Goal: Information Seeking & Learning: Stay updated

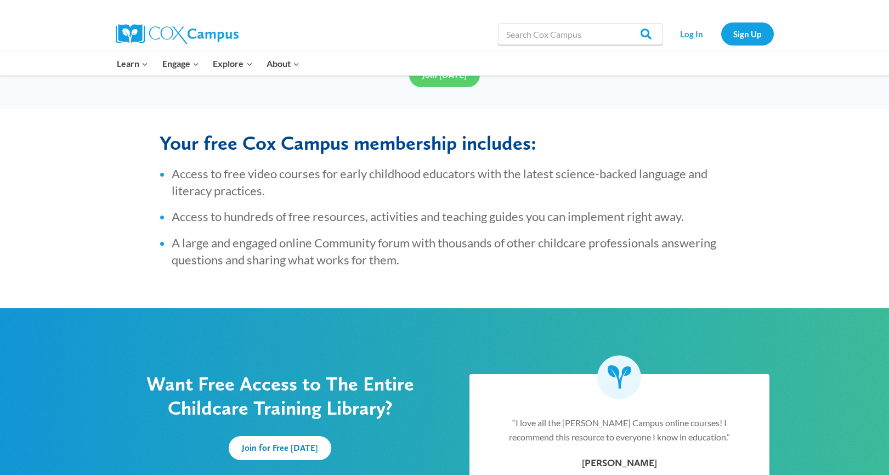
scroll to position [219, 0]
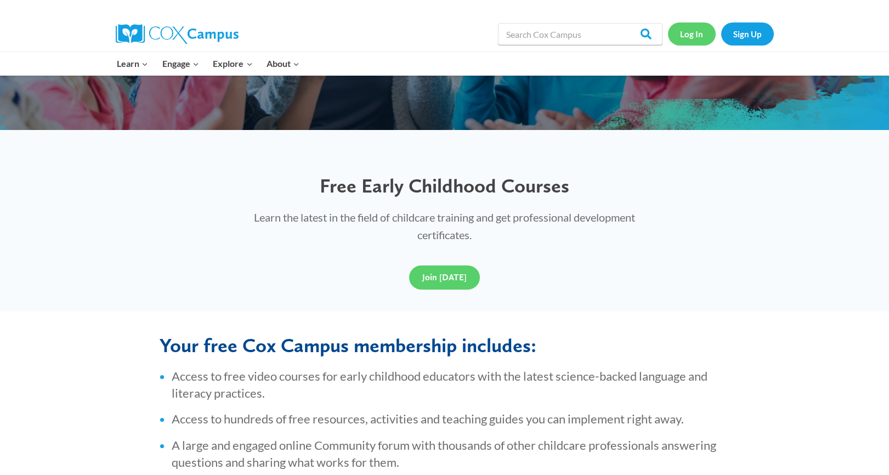
click at [692, 33] on link "Log In" at bounding box center [692, 33] width 48 height 22
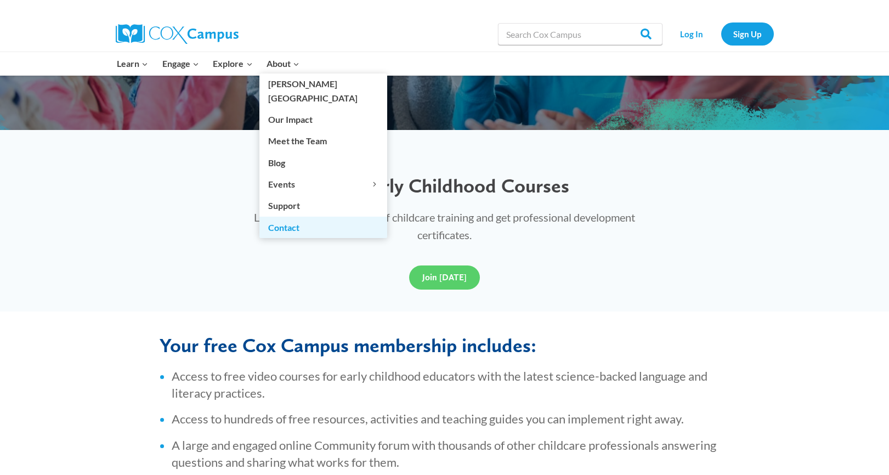
click at [292, 217] on link "Contact" at bounding box center [323, 227] width 128 height 21
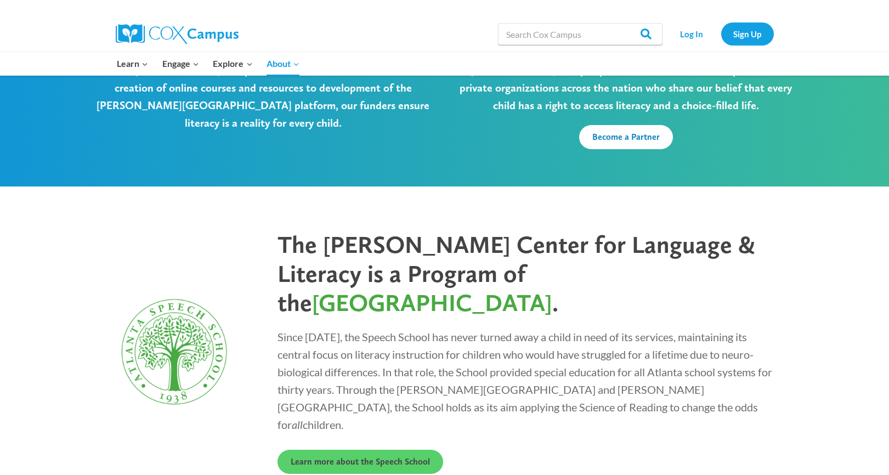
scroll to position [2892, 0]
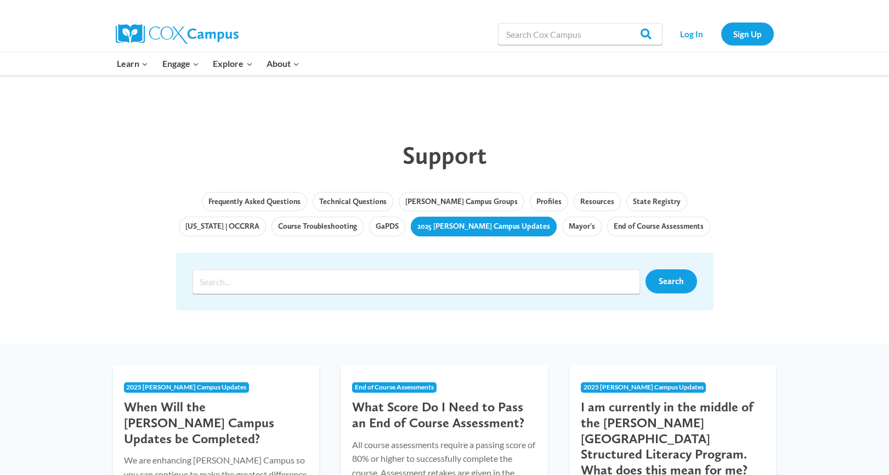
click at [440, 225] on link "2025 [PERSON_NAME] Campus Updates" at bounding box center [484, 227] width 146 height 20
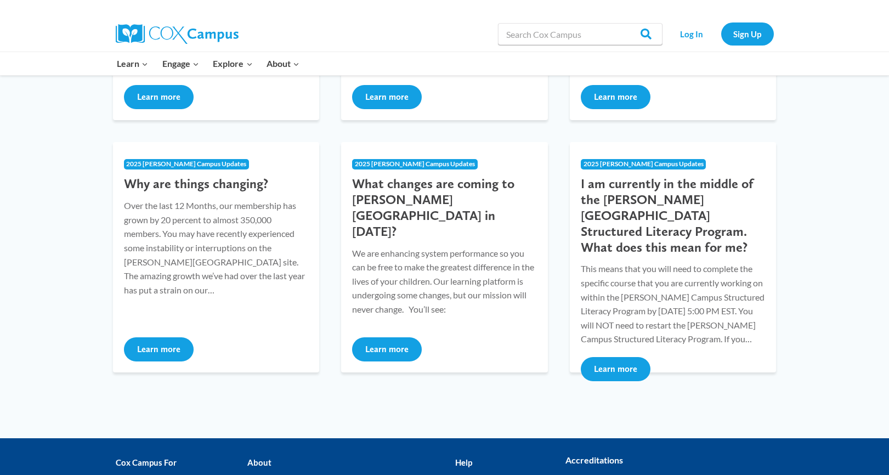
scroll to position [348, 0]
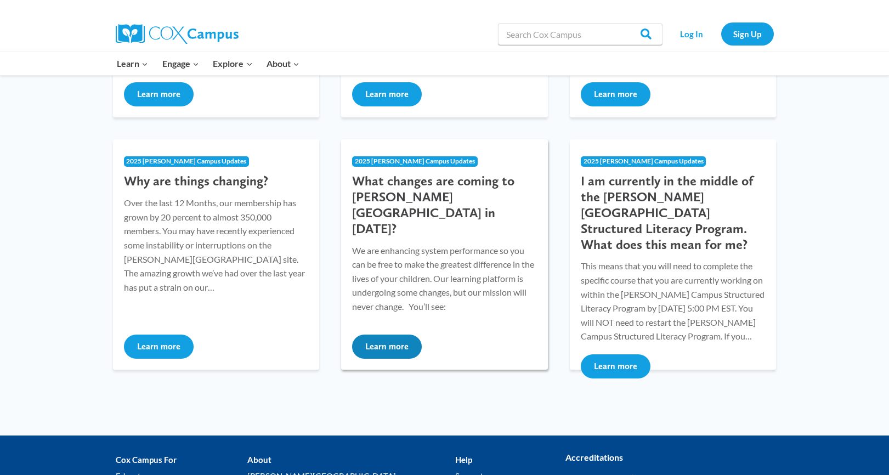
click at [397, 354] on button "Learn more" at bounding box center [387, 346] width 70 height 24
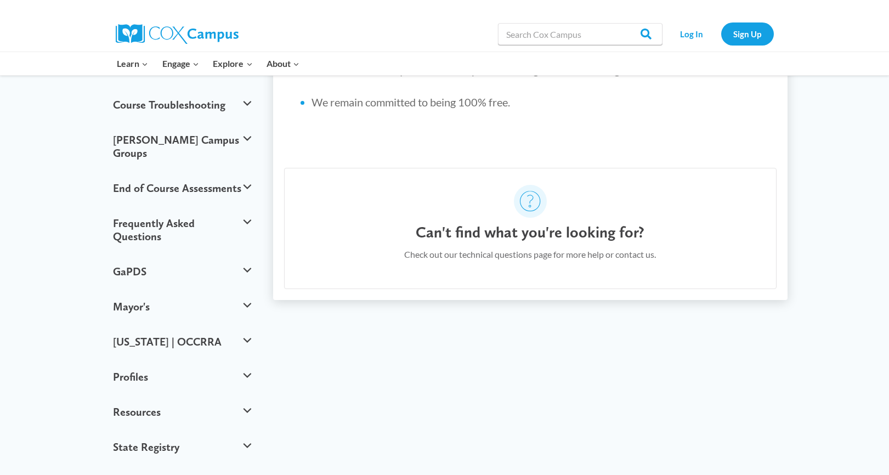
scroll to position [410, 0]
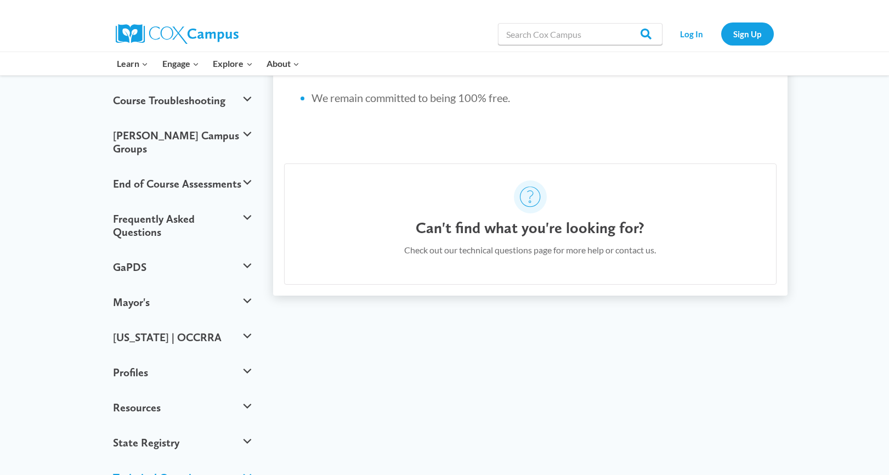
click at [244, 460] on button "Technical Questions" at bounding box center [182, 477] width 150 height 35
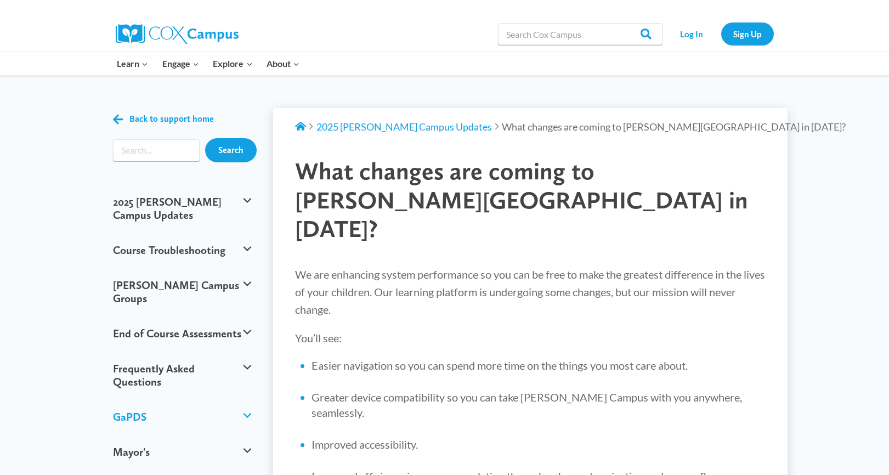
scroll to position [0, 0]
click at [178, 236] on button "Course Troubleshooting" at bounding box center [182, 249] width 150 height 35
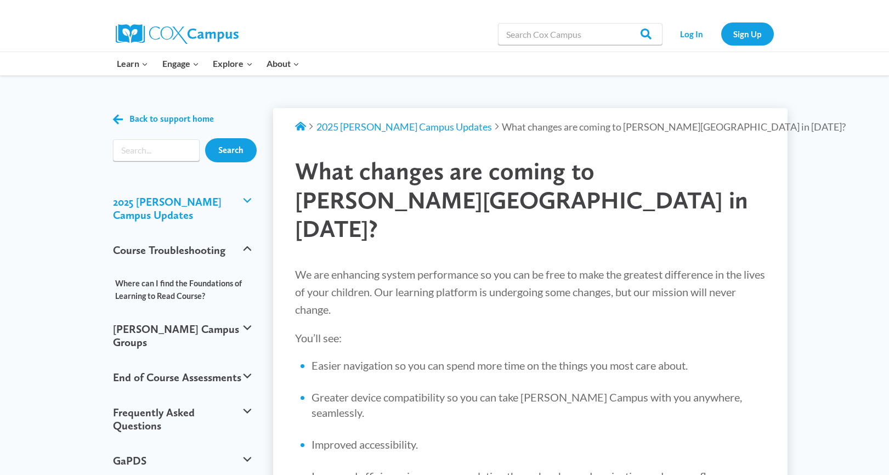
click at [178, 200] on button "2025 [PERSON_NAME] Campus Updates" at bounding box center [182, 208] width 150 height 48
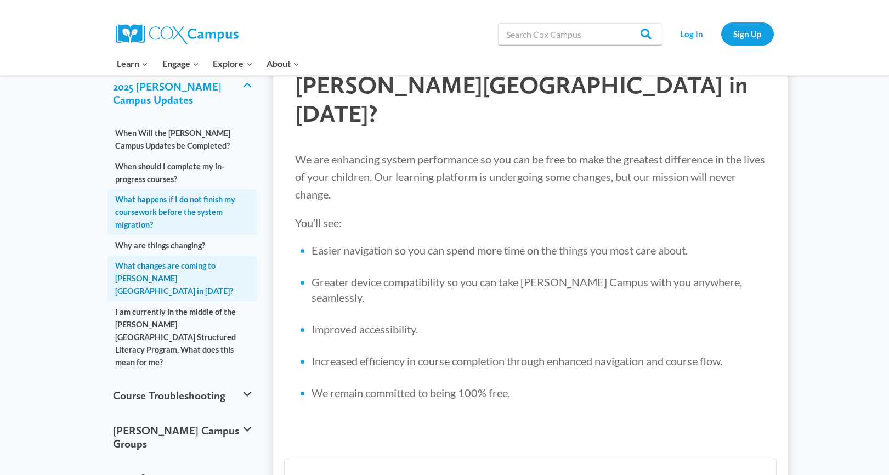
scroll to position [115, 0]
